Goal: Complete application form: Complete application form

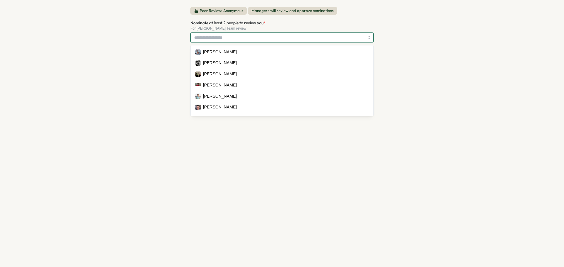
click at [340, 35] on input "Nominate at least 2 people to review you *" at bounding box center [279, 38] width 170 height 10
type input "***"
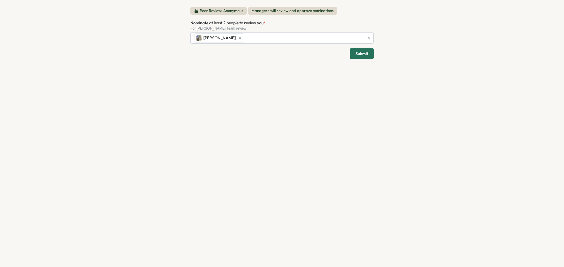
click at [450, 63] on div "Peer Review: Anonymous Managers will review and approve nominations Nominate at…" at bounding box center [282, 133] width 564 height 267
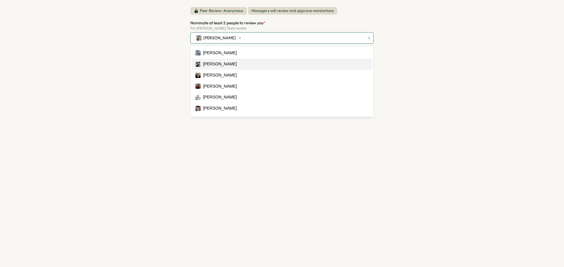
click at [307, 36] on div "[PERSON_NAME]" at bounding box center [279, 38] width 172 height 11
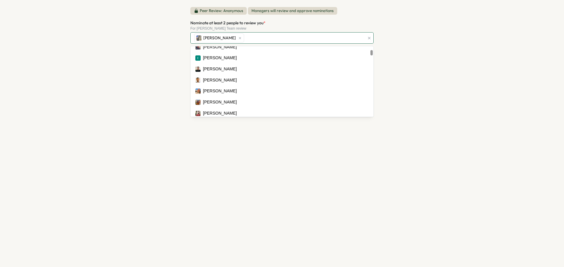
scroll to position [147, 0]
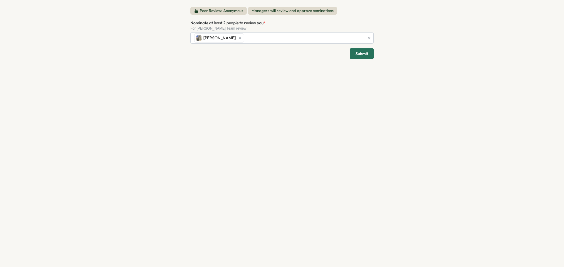
click at [418, 70] on div "Peer Review: Anonymous Managers will review and approve nominations Nominate at…" at bounding box center [282, 133] width 564 height 267
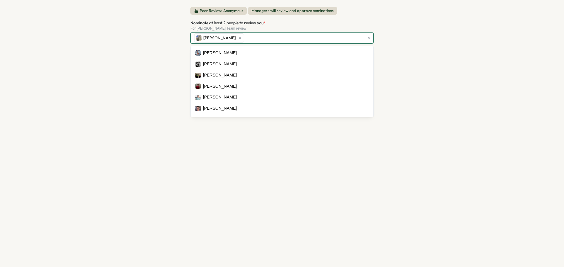
click at [276, 39] on div "[PERSON_NAME]" at bounding box center [279, 38] width 172 height 11
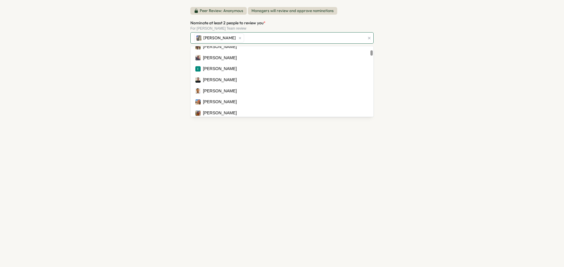
scroll to position [0, 0]
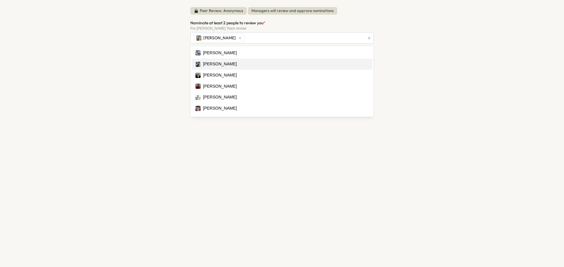
click at [418, 59] on div "Peer Review: Anonymous Managers will review and approve nominations Nominate at…" at bounding box center [282, 133] width 564 height 267
click at [345, 38] on div "[PERSON_NAME]" at bounding box center [279, 38] width 172 height 11
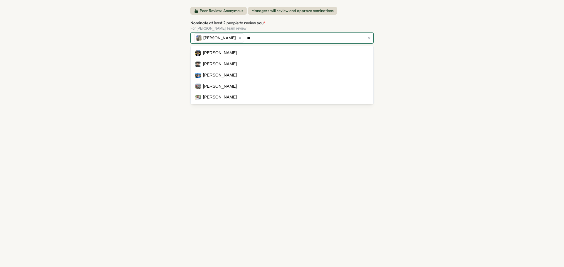
type input "***"
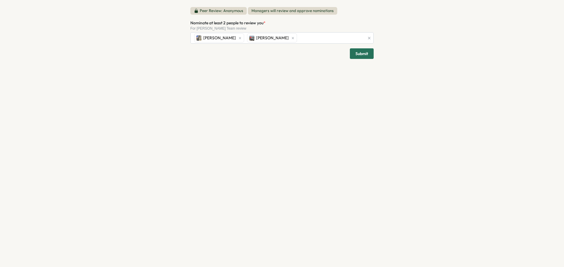
click at [420, 45] on div "Peer Review: Anonymous Managers will review and approve nominations Nominate at…" at bounding box center [282, 133] width 564 height 267
click at [301, 37] on div "[PERSON_NAME] [PERSON_NAME]" at bounding box center [279, 38] width 172 height 11
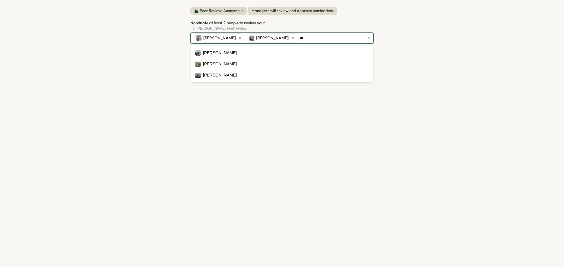
type input "***"
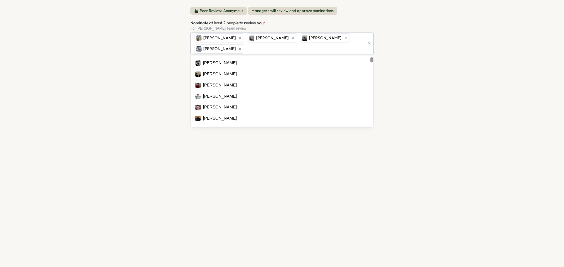
click at [433, 66] on div "Peer Review: Anonymous Managers will review and approve nominations Nominate at…" at bounding box center [282, 133] width 564 height 267
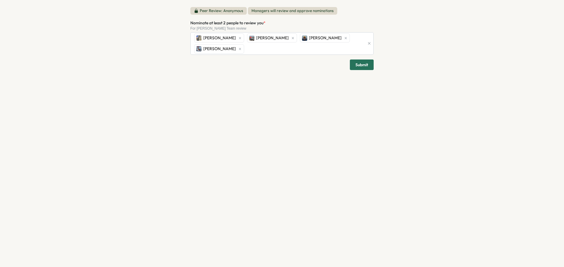
click at [360, 60] on span "Submit" at bounding box center [361, 65] width 13 height 10
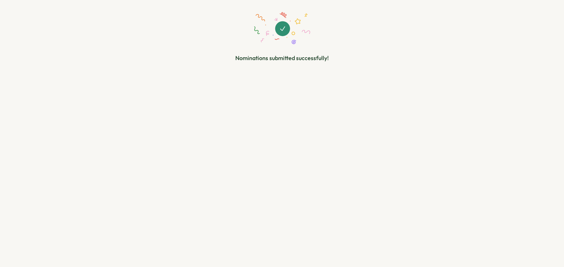
click at [365, 58] on div "Nominations submitted successfully!" at bounding box center [281, 37] width 183 height 60
